Goal: Transaction & Acquisition: Purchase product/service

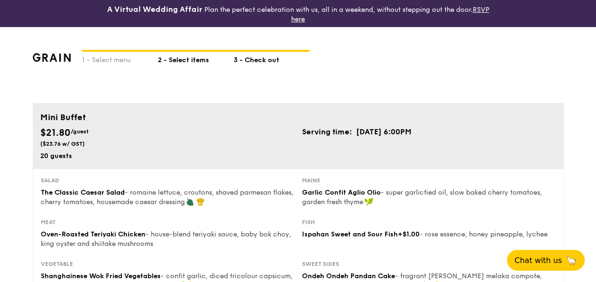
click at [195, 59] on div "2 - Select items" at bounding box center [196, 58] width 76 height 13
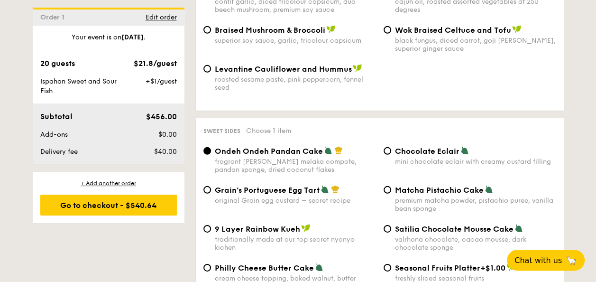
scroll to position [1403, 0]
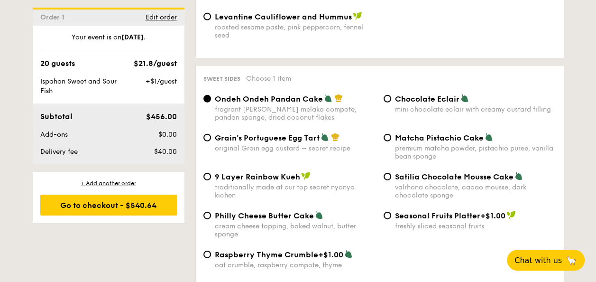
click at [424, 172] on span "Satilia Chocolate Mousse Cake" at bounding box center [454, 176] width 119 height 9
click at [391, 173] on input "Satilia Chocolate Mousse Cake valrhona chocolate, cacao mousse, dark chocolate …" at bounding box center [388, 177] width 8 height 8
radio input "true"
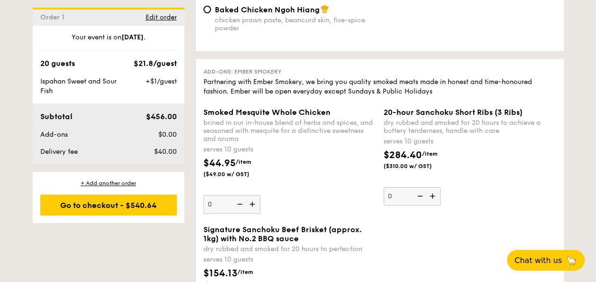
scroll to position [1925, 0]
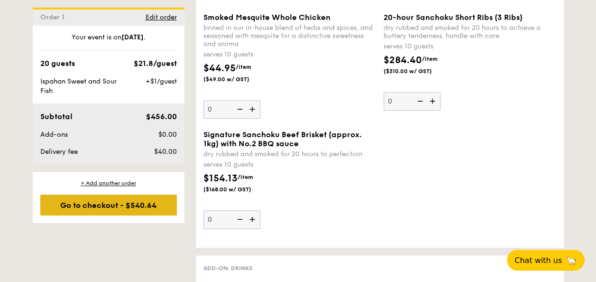
click at [115, 201] on div "Go to checkout - $540.64" at bounding box center [108, 205] width 137 height 21
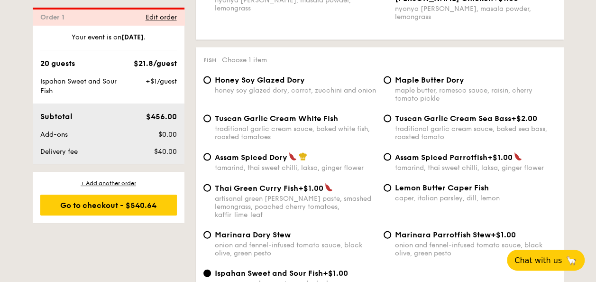
scroll to position [280, 0]
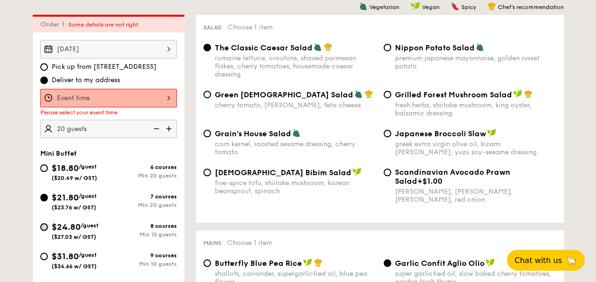
click at [44, 227] on input "$24.80 /guest ($27.03 w/ GST) 8 courses Min 15 guests" at bounding box center [44, 227] width 8 height 8
radio input "true"
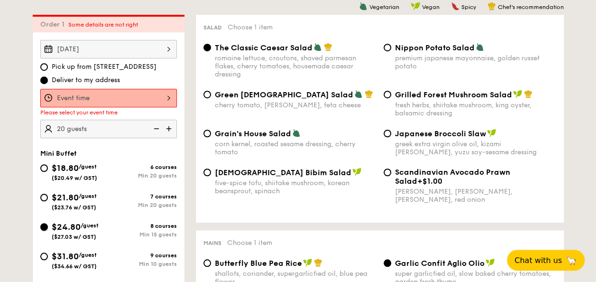
radio input "true"
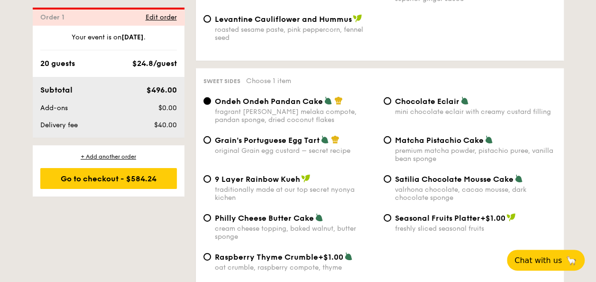
scroll to position [1419, 0]
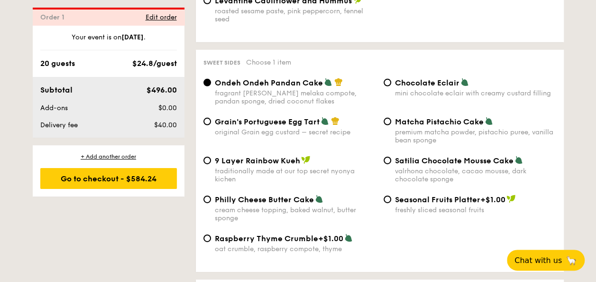
click at [398, 156] on span "Satilia Chocolate Mousse Cake" at bounding box center [454, 160] width 119 height 9
click at [391, 157] on input "Satilia Chocolate Mousse Cake valrhona chocolate, cacao mousse, dark chocolate …" at bounding box center [388, 161] width 8 height 8
radio input "true"
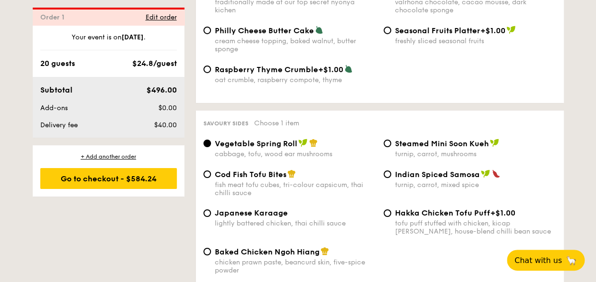
scroll to position [1609, 0]
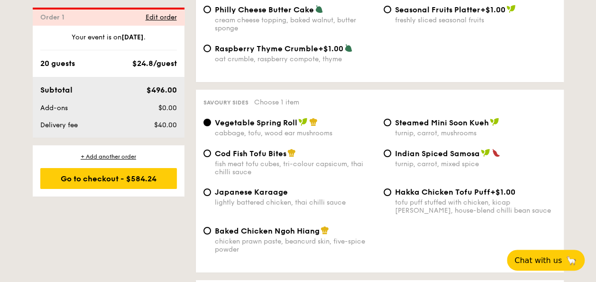
click at [260, 149] on span "Cod Fish Tofu Bites" at bounding box center [251, 153] width 72 height 9
click at [211, 149] on input "Cod Fish Tofu Bites fish meat tofu cubes, tri-colour capsicum, thai chilli sauce" at bounding box center [208, 153] width 8 height 8
radio input "true"
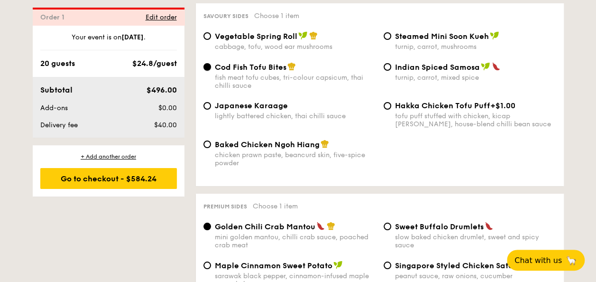
scroll to position [1751, 0]
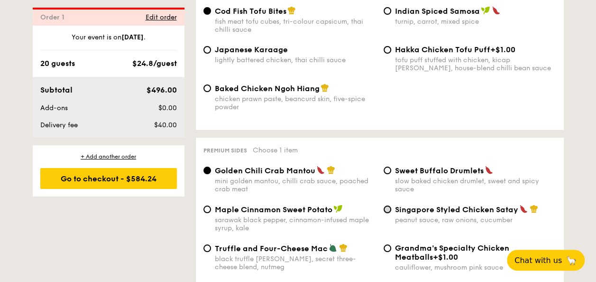
click at [387, 205] on input "Singapore Styled Chicken Satay peanut sauce, raw onions, cucumber" at bounding box center [388, 209] width 8 height 8
radio input "true"
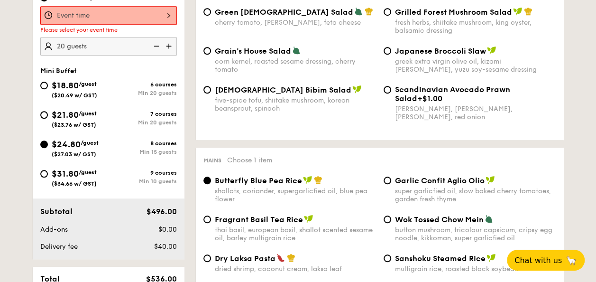
scroll to position [422, 0]
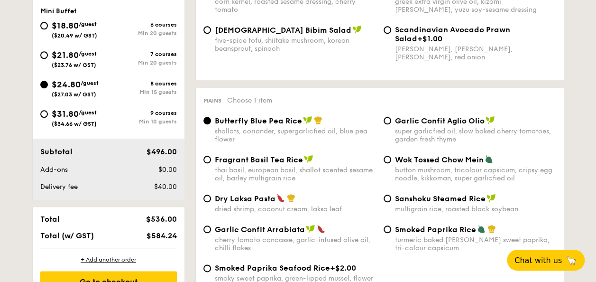
click at [409, 123] on span "Garlic Confit Aglio Olio" at bounding box center [440, 120] width 90 height 9
click at [391, 123] on input "Garlic Confit Aglio Olio super garlicfied oil, slow baked cherry tomatoes, gard…" at bounding box center [388, 121] width 8 height 8
radio input "true"
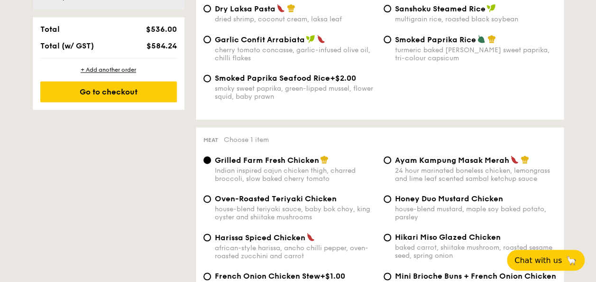
scroll to position [660, 0]
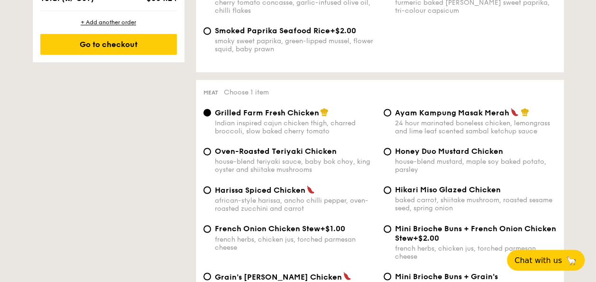
click at [233, 153] on span "Oven-Roasted Teriyaki Chicken" at bounding box center [276, 151] width 122 height 9
click at [211, 153] on input "Oven-Roasted Teriyaki Chicken house-blend teriyaki sauce, baby bok choy, king o…" at bounding box center [208, 152] width 8 height 8
radio input "true"
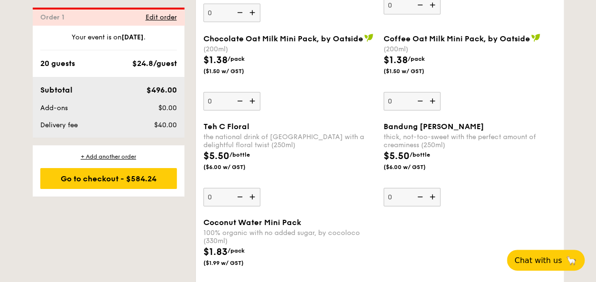
scroll to position [2890, 0]
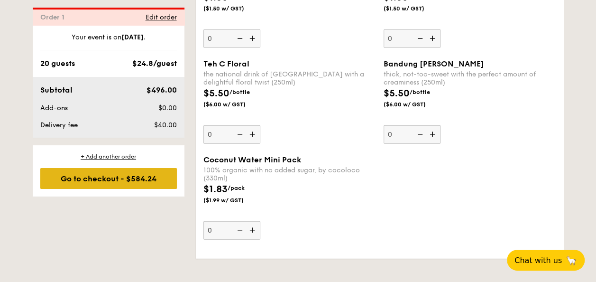
click at [114, 173] on div "Go to checkout - $584.24" at bounding box center [108, 178] width 137 height 21
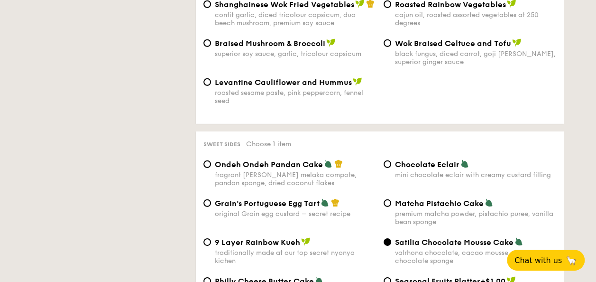
scroll to position [280, 0]
